Goal: Register for event/course

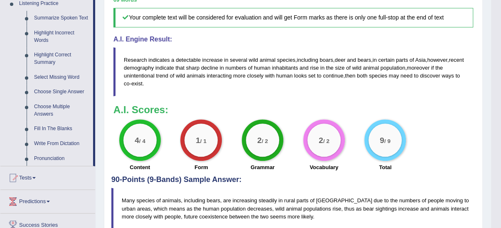
scroll to position [421, 0]
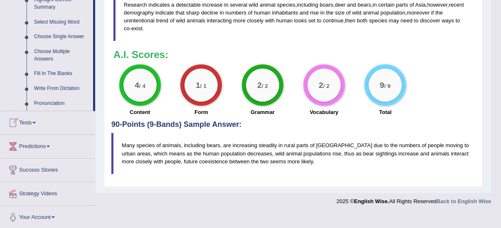
click at [27, 121] on link "Tests" at bounding box center [47, 121] width 95 height 21
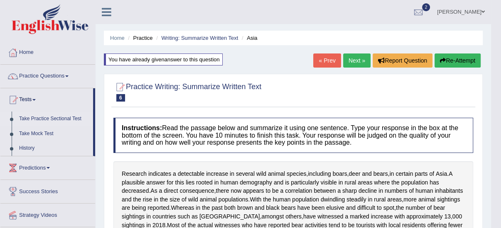
scroll to position [405, 0]
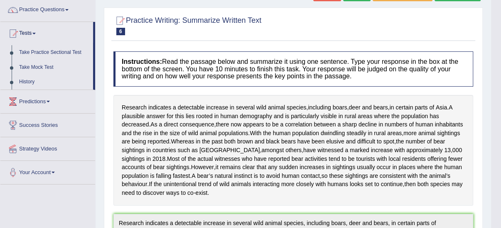
scroll to position [33, 0]
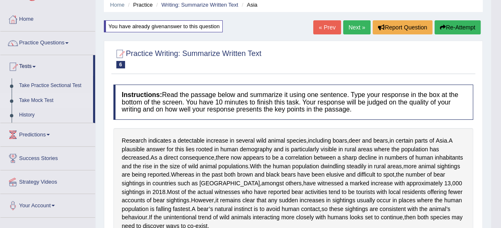
click at [30, 100] on link "Take Mock Test" at bounding box center [54, 100] width 78 height 15
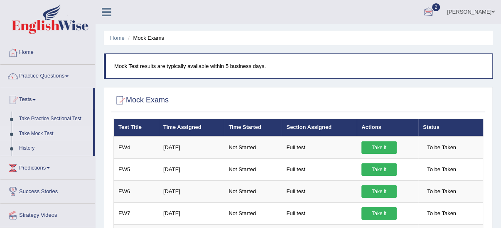
click at [434, 10] on div at bounding box center [428, 12] width 12 height 12
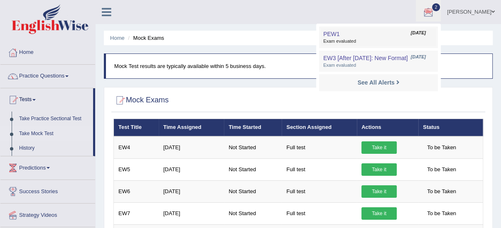
click at [405, 36] on link "PEW1 Aug 9, 2025 Exam evaluated" at bounding box center [378, 37] width 115 height 17
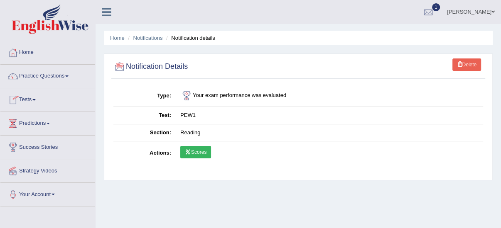
click at [26, 98] on link "Tests" at bounding box center [47, 98] width 95 height 21
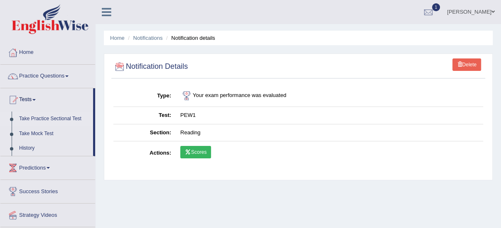
click at [29, 118] on link "Take Practice Sectional Test" at bounding box center [54, 119] width 78 height 15
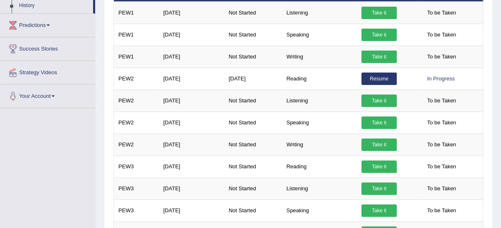
scroll to position [66, 0]
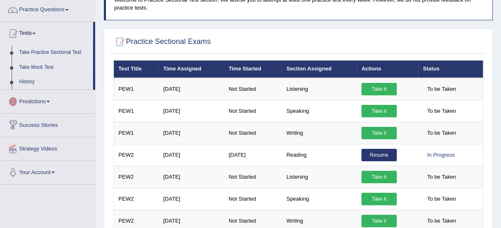
click at [23, 67] on link "Take Mock Test" at bounding box center [54, 67] width 78 height 15
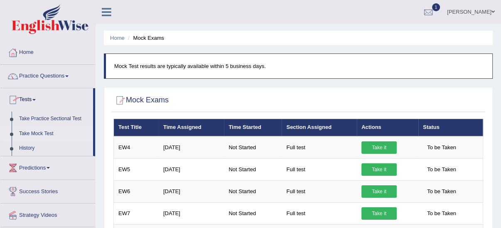
click at [29, 132] on link "Take Mock Test" at bounding box center [54, 134] width 78 height 15
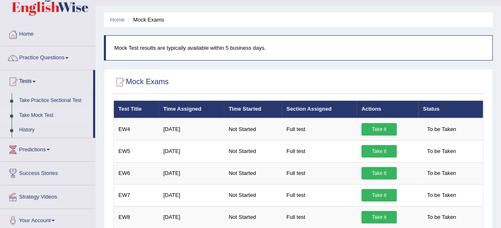
scroll to position [33, 0]
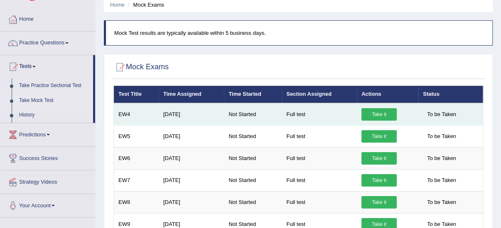
click at [378, 110] on link "Take it" at bounding box center [378, 114] width 35 height 12
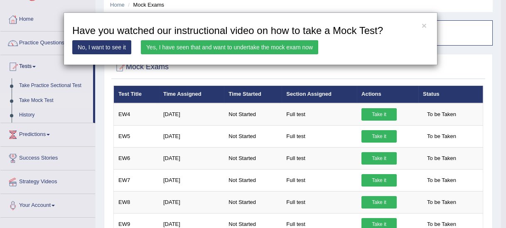
click at [123, 47] on link "No, I want to see it" at bounding box center [101, 47] width 59 height 14
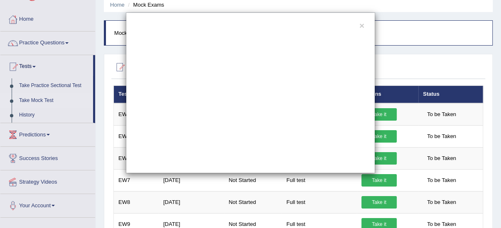
scroll to position [0, 0]
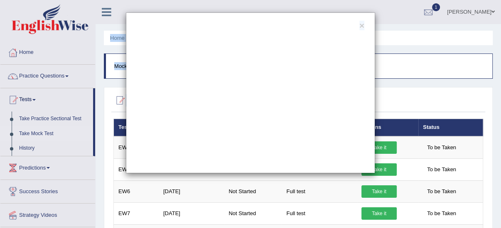
drag, startPoint x: 141, startPoint y: 17, endPoint x: 41, endPoint y: -17, distance: 105.6
click at [41, 0] on html "Toggle navigation Home Practice Questions Speaking Practice Read Aloud Repeat S…" at bounding box center [250, 114] width 501 height 228
click at [199, 19] on div "×" at bounding box center [250, 92] width 249 height 161
drag, startPoint x: 217, startPoint y: 19, endPoint x: 181, endPoint y: 5, distance: 38.4
click at [181, 5] on div "×" at bounding box center [250, 114] width 501 height 228
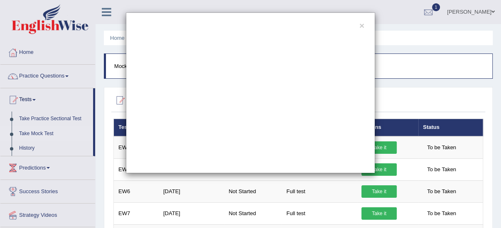
click at [108, 177] on div "×" at bounding box center [250, 114] width 501 height 228
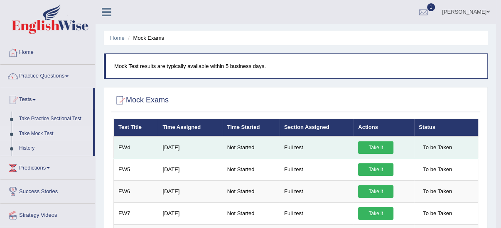
click at [382, 143] on link "Take it" at bounding box center [375, 148] width 35 height 12
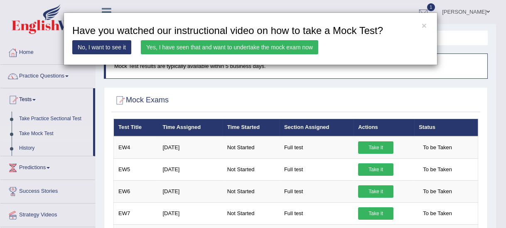
click at [97, 44] on link "No, I want to see it" at bounding box center [101, 47] width 59 height 14
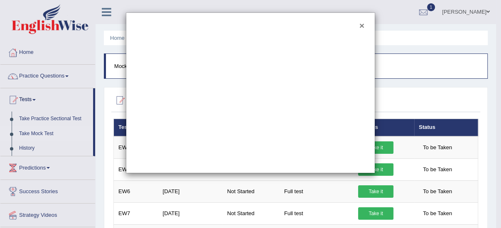
click at [362, 23] on button "×" at bounding box center [361, 25] width 5 height 9
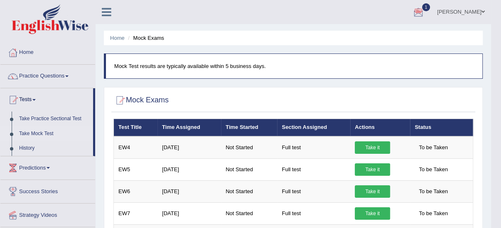
click at [424, 14] on div at bounding box center [418, 12] width 12 height 12
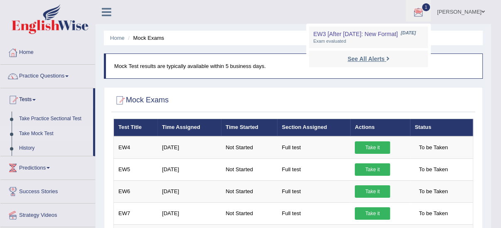
click at [384, 60] on strong "See All Alerts" at bounding box center [365, 59] width 37 height 7
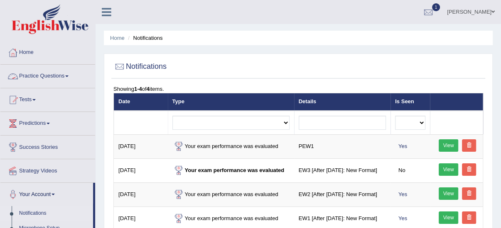
click at [36, 74] on link "Practice Questions" at bounding box center [47, 75] width 95 height 21
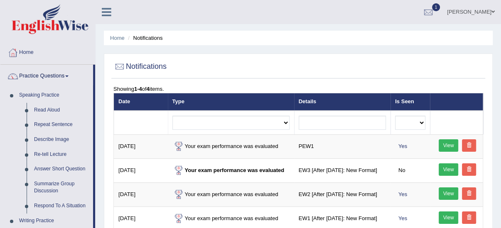
click at [36, 74] on link "Practice Questions" at bounding box center [46, 75] width 93 height 21
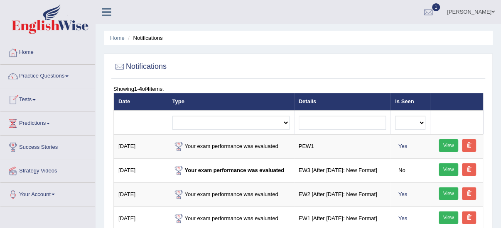
click at [27, 98] on link "Tests" at bounding box center [47, 98] width 95 height 21
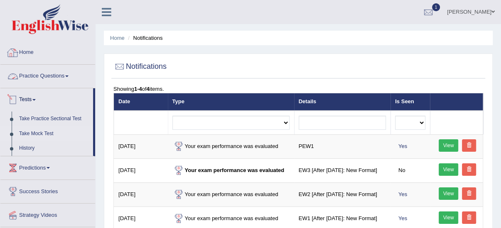
click at [41, 131] on link "Take Mock Test" at bounding box center [54, 134] width 78 height 15
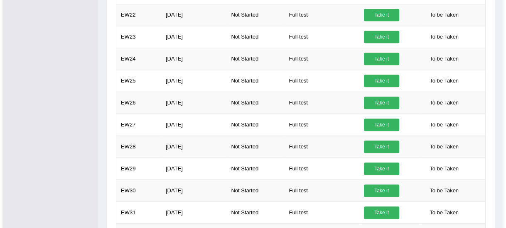
scroll to position [650, 0]
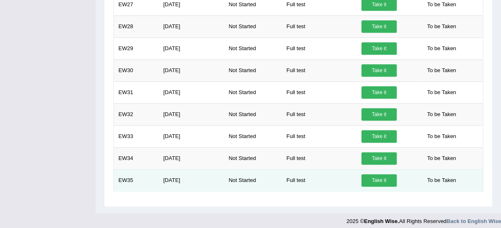
click at [374, 174] on link "Take it" at bounding box center [378, 180] width 35 height 12
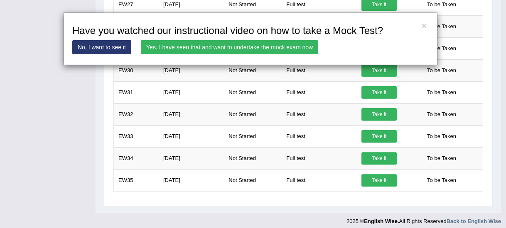
click at [235, 48] on link "Yes, I have seen that and want to undertake the mock exam now" at bounding box center [229, 47] width 177 height 14
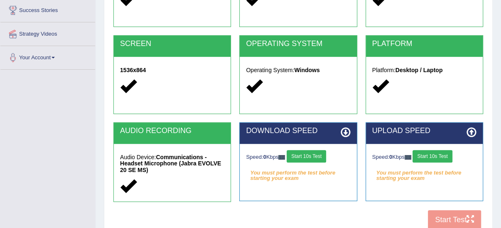
scroll to position [166, 0]
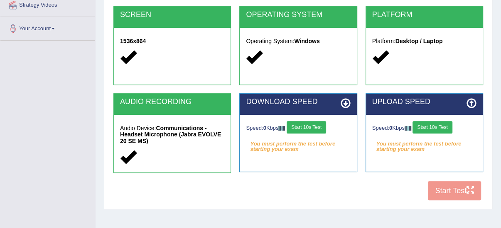
click at [304, 128] on button "Start 10s Test" at bounding box center [306, 127] width 39 height 12
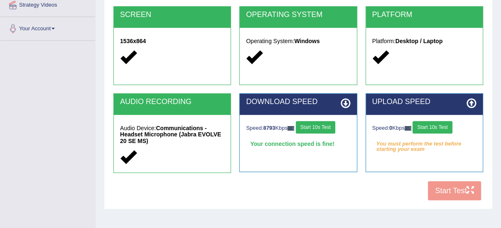
click at [435, 128] on button "Start 10s Test" at bounding box center [431, 127] width 39 height 12
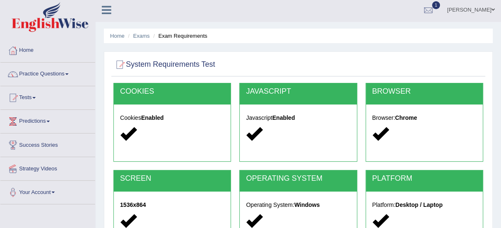
scroll to position [0, 0]
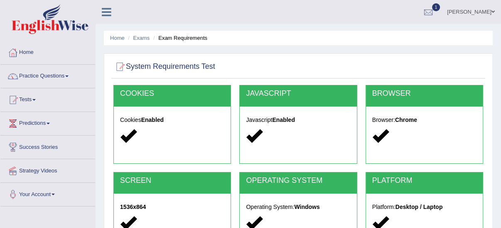
click at [183, 94] on h2 "COOKIES" at bounding box center [172, 94] width 104 height 8
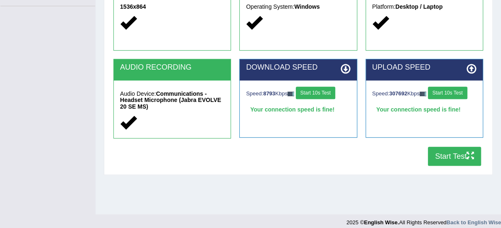
scroll to position [207, 0]
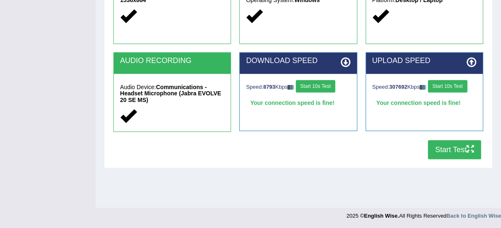
click at [188, 113] on div at bounding box center [172, 117] width 104 height 18
click at [180, 60] on h2 "AUDIO RECORDING" at bounding box center [172, 61] width 104 height 8
click at [445, 149] on button "Start Test" at bounding box center [454, 149] width 53 height 19
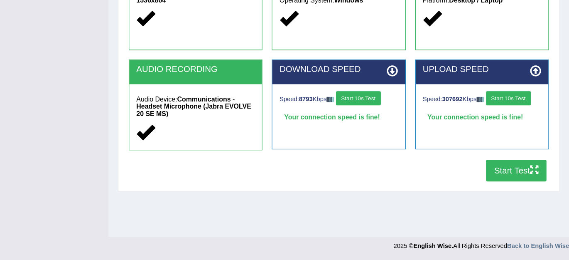
scroll to position [176, 0]
